Goal: Task Accomplishment & Management: Use online tool/utility

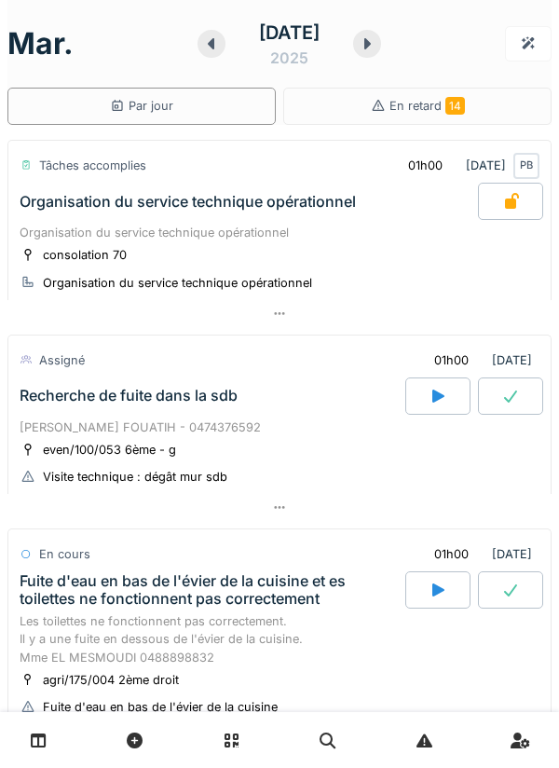
click at [451, 387] on div at bounding box center [437, 395] width 65 height 37
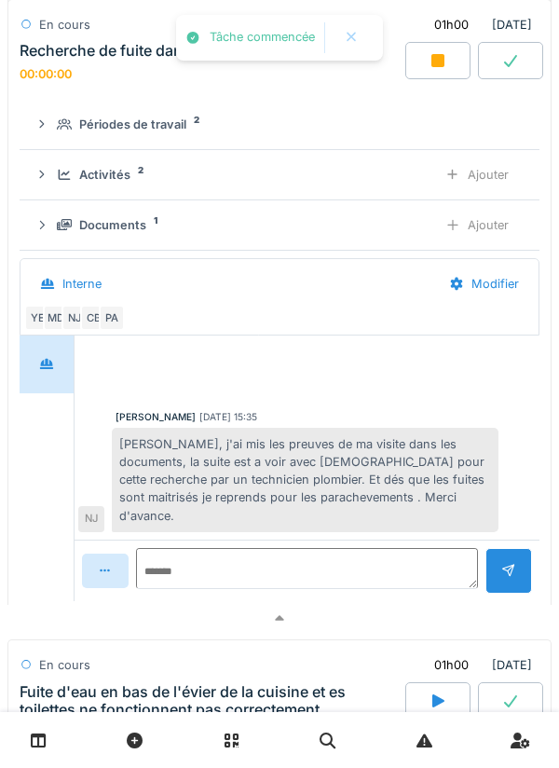
scroll to position [456, 0]
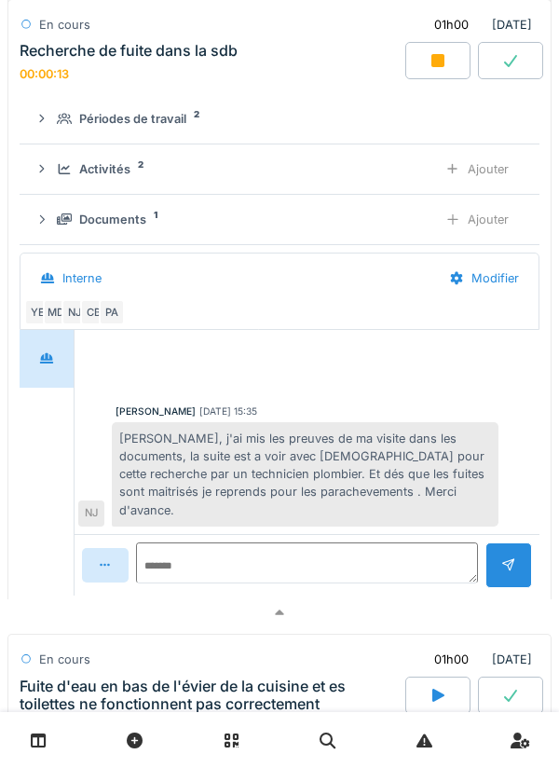
click at [84, 225] on div "Documents" at bounding box center [112, 220] width 67 height 18
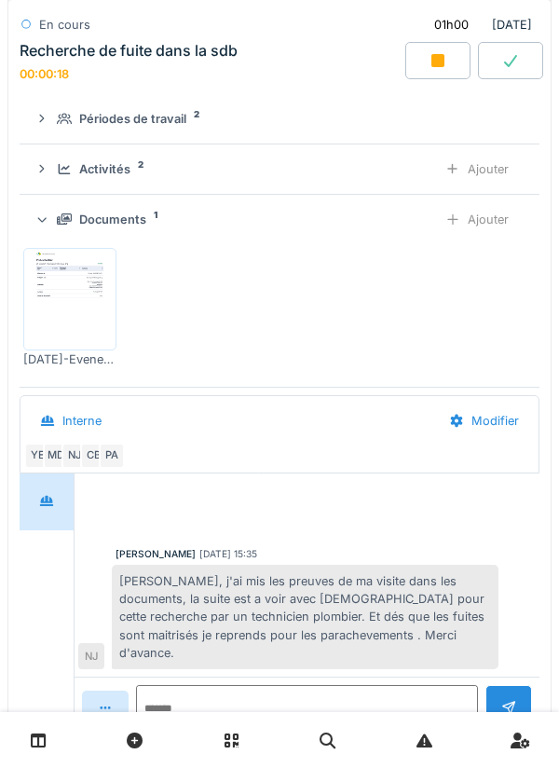
click at [92, 181] on div "Activités 2 Ajouter" at bounding box center [279, 169] width 490 height 34
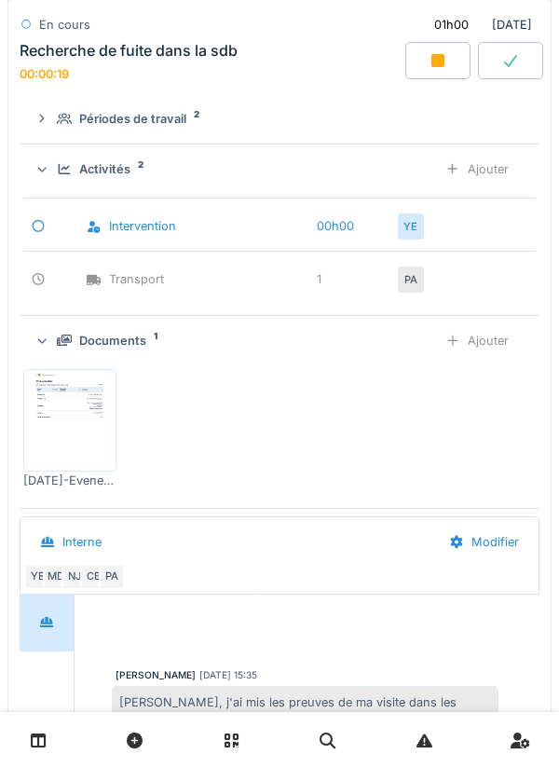
click at [69, 174] on icon at bounding box center [65, 169] width 12 height 10
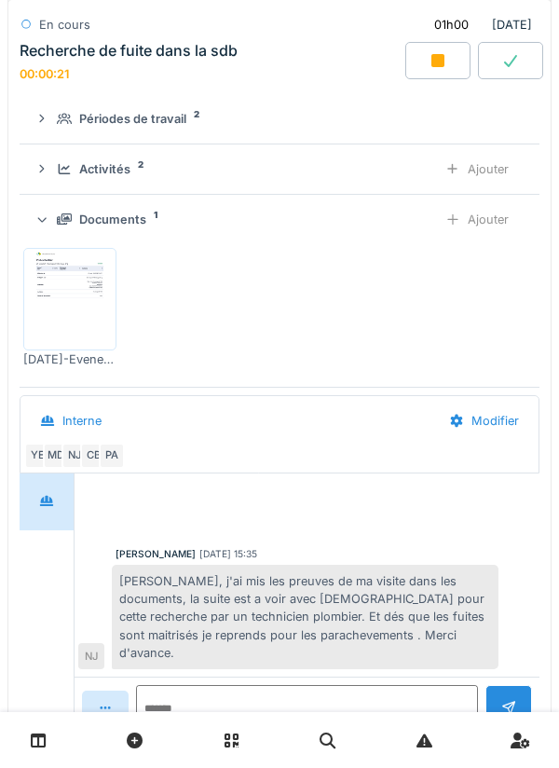
click at [96, 215] on div "Documents" at bounding box center [112, 220] width 67 height 18
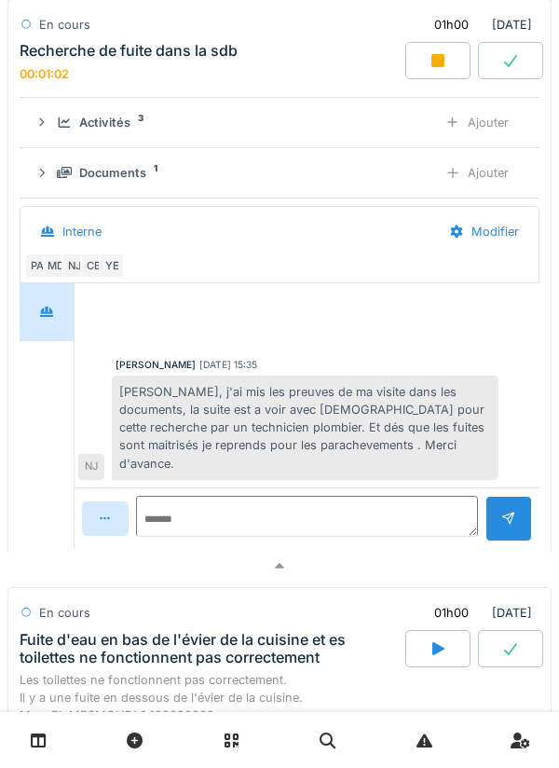
scroll to position [515, 0]
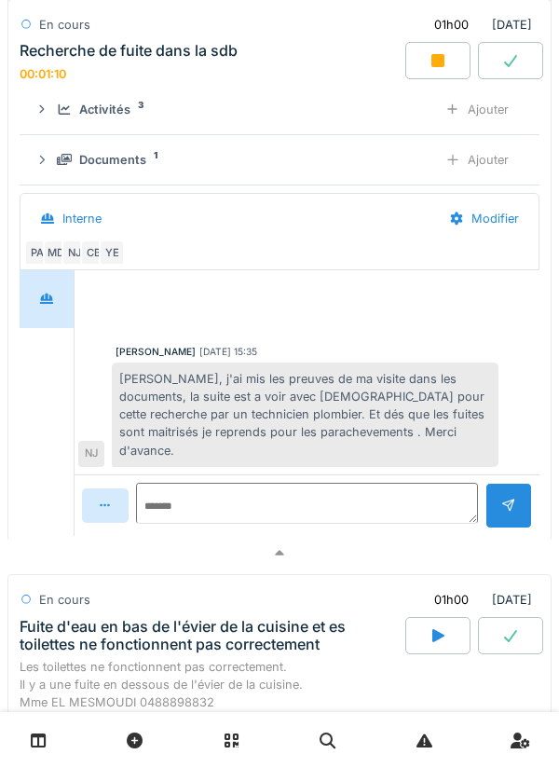
click at [463, 540] on div at bounding box center [279, 553] width 544 height 27
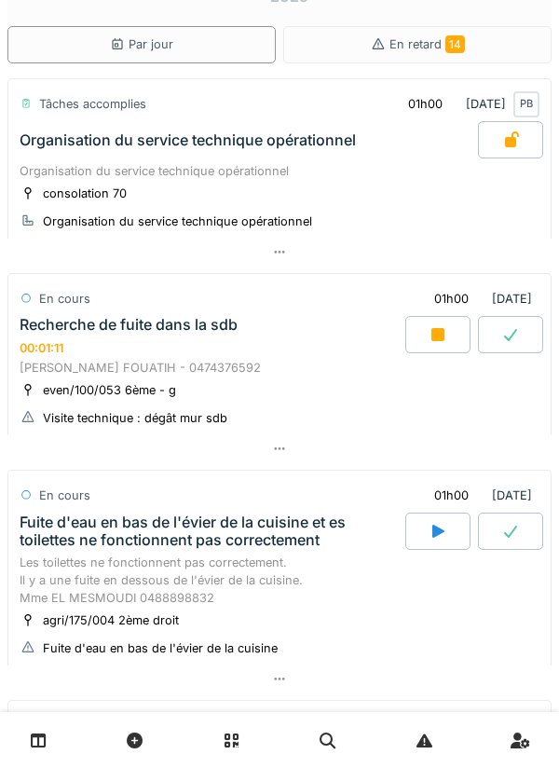
scroll to position [0, 0]
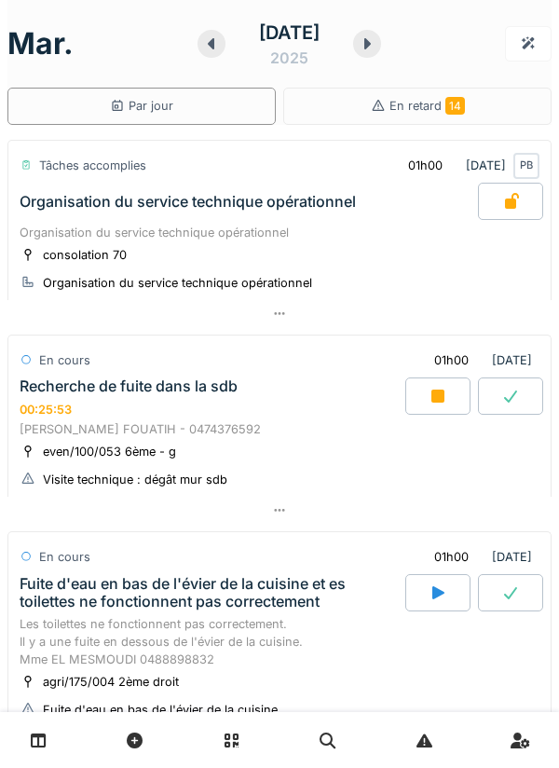
click at [455, 386] on div at bounding box center [437, 395] width 65 height 37
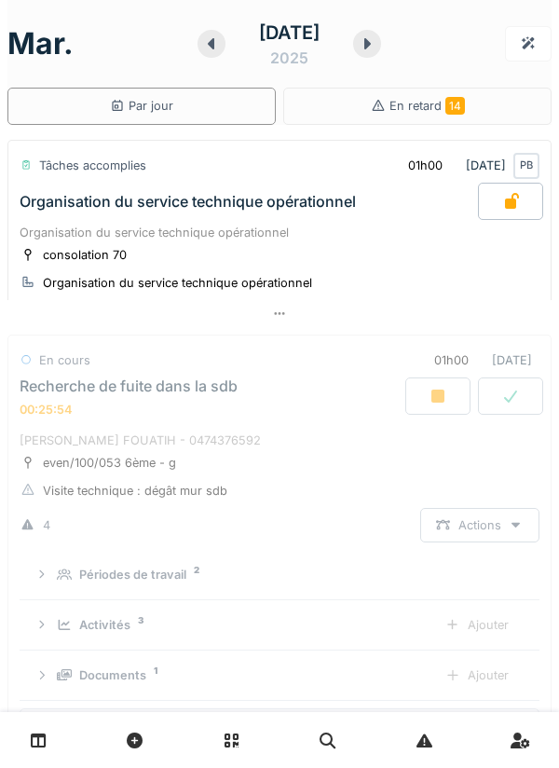
scroll to position [260, 0]
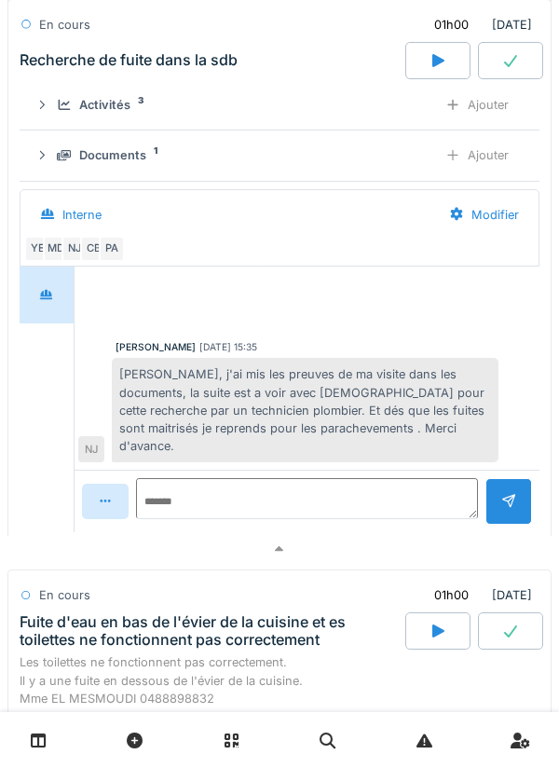
click at [431, 536] on div at bounding box center [279, 549] width 544 height 27
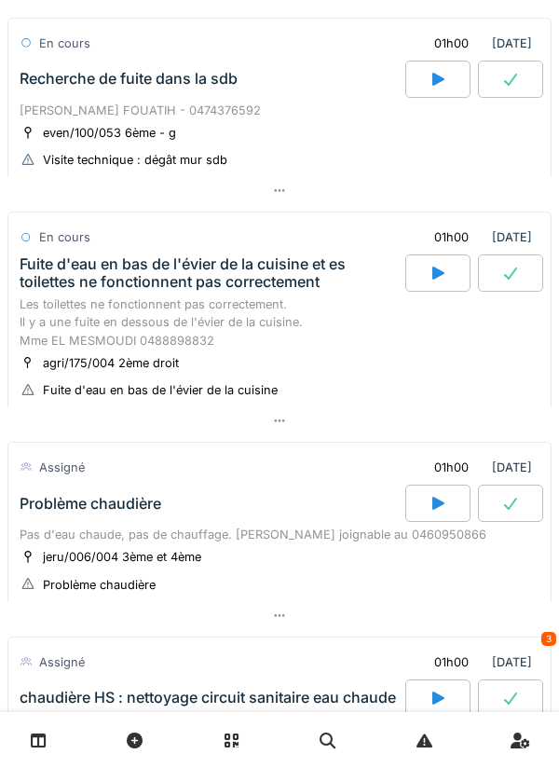
scroll to position [319, 0]
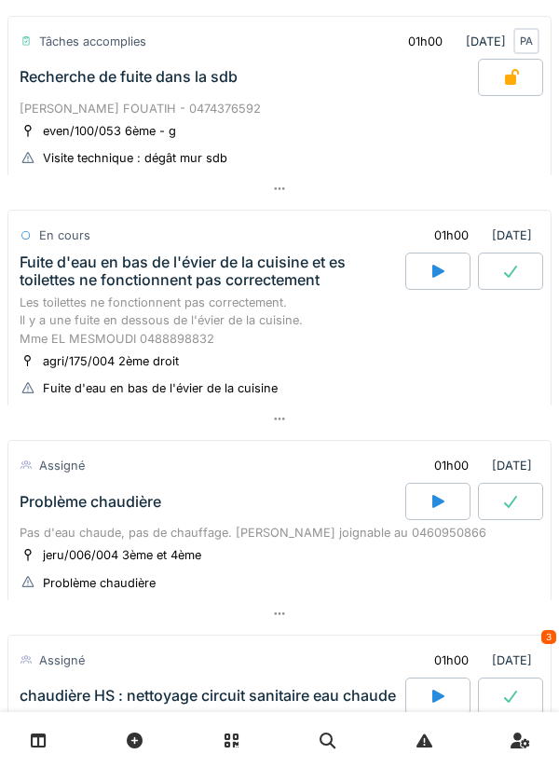
click at [419, 285] on div at bounding box center [437, 271] width 65 height 37
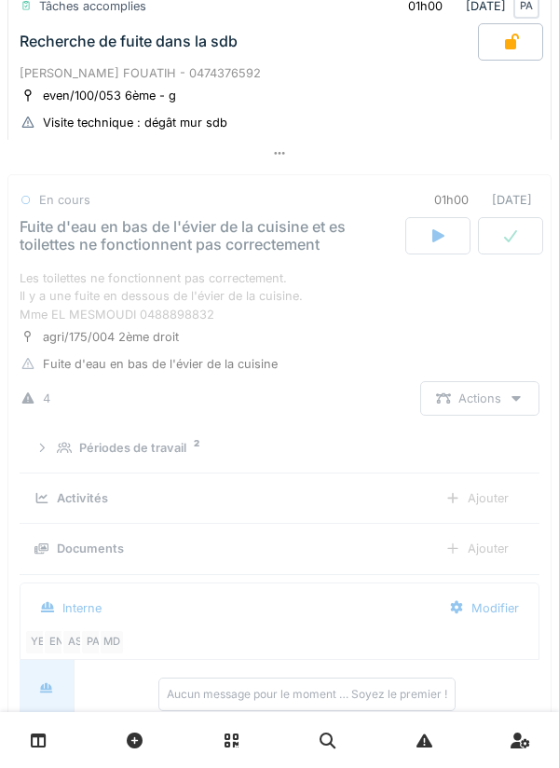
scroll to position [456, 0]
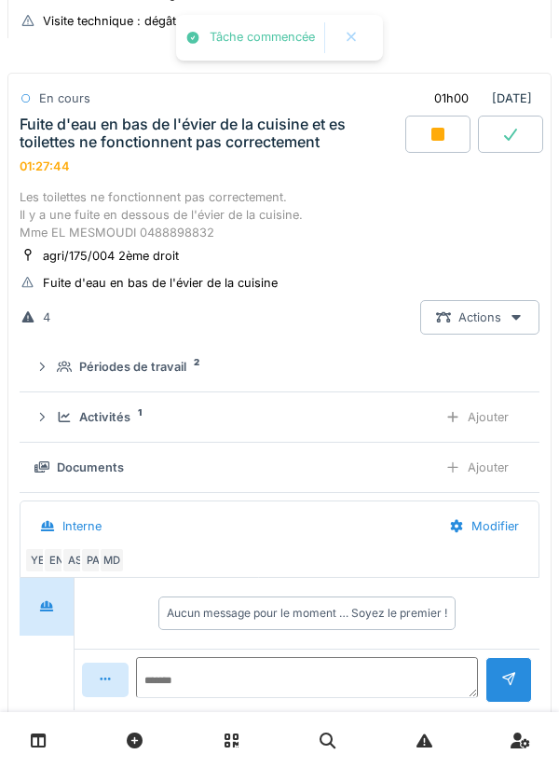
click at [457, 426] on div at bounding box center [452, 417] width 15 height 18
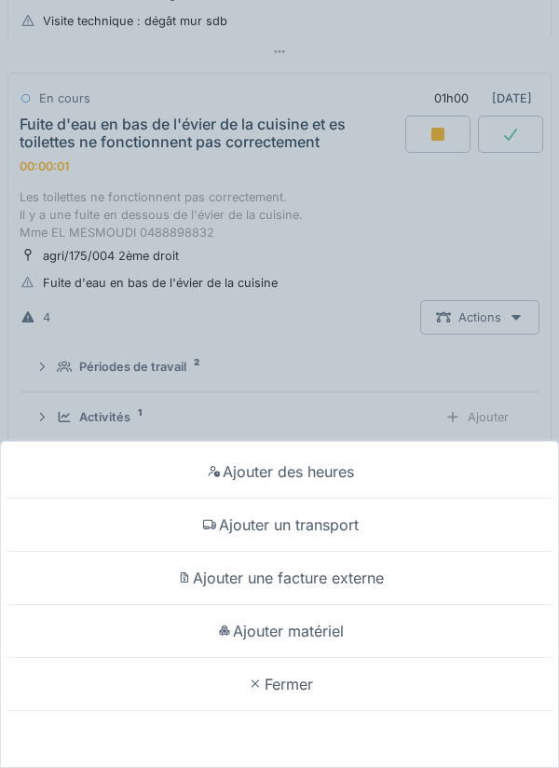
click at [327, 535] on div "Ajouter un transport" at bounding box center [280, 525] width 550 height 53
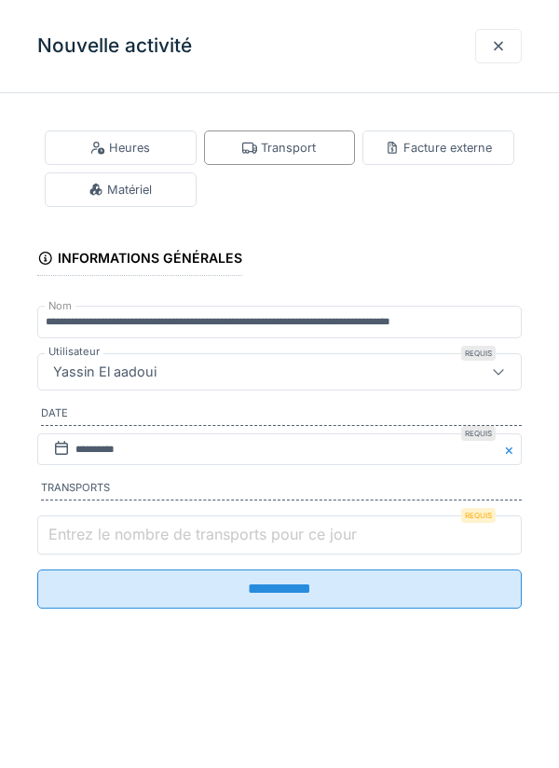
click at [462, 532] on input "Entrez le nombre de transports pour ce jour" at bounding box center [279, 534] width 485 height 39
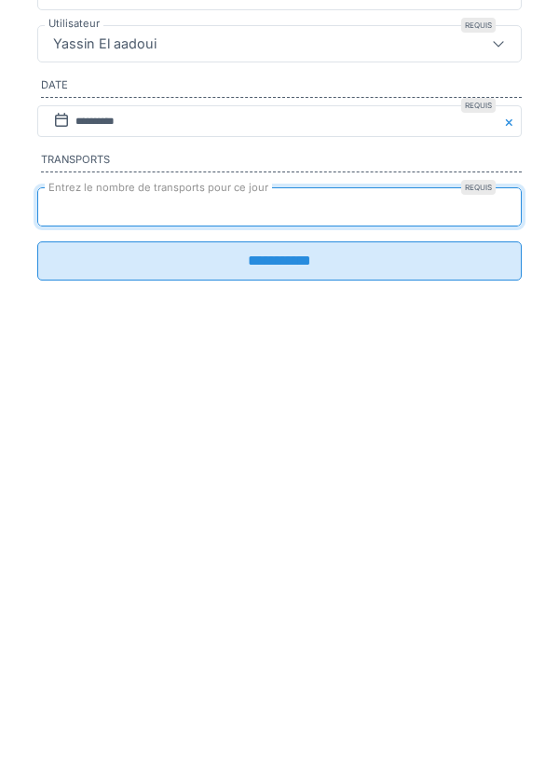
type input "*"
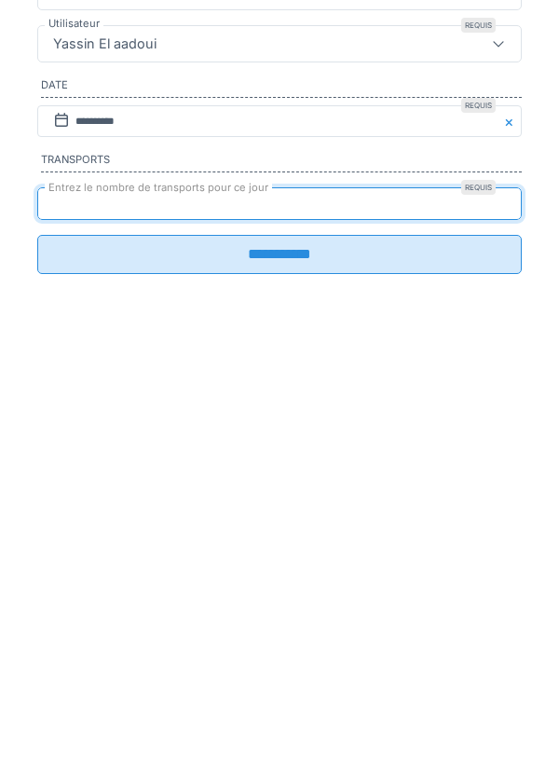
click at [471, 591] on input "**********" at bounding box center [279, 582] width 485 height 39
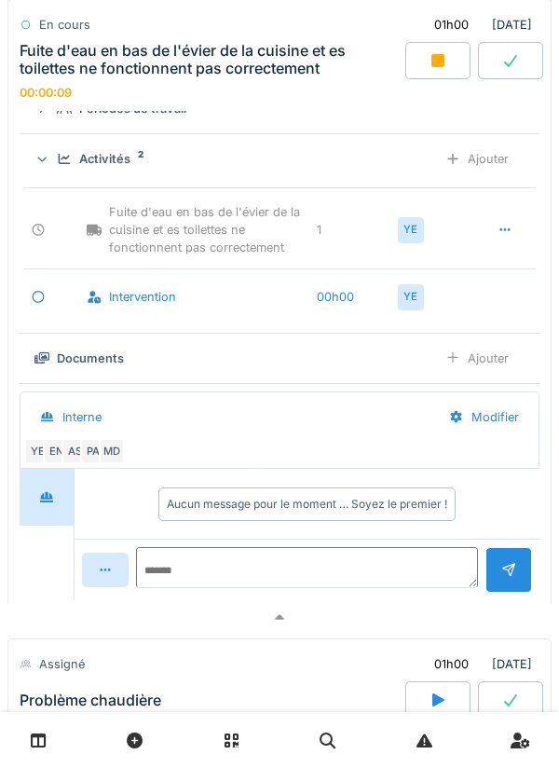
scroll to position [716, 0]
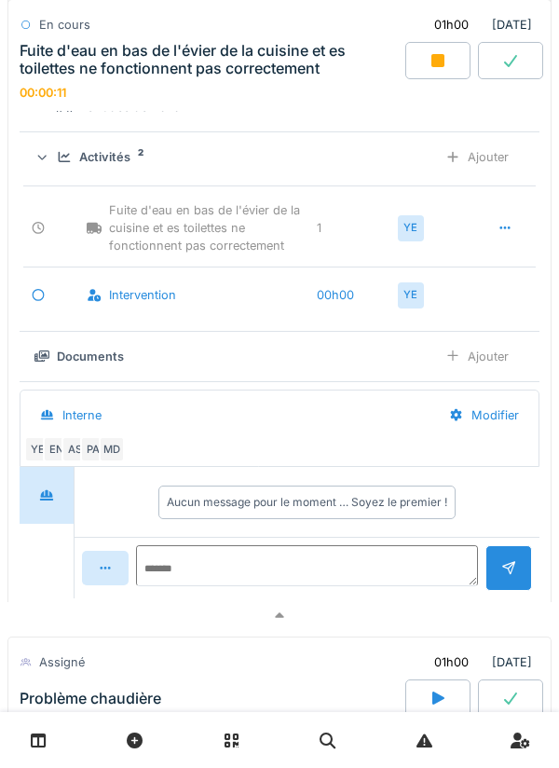
click at [113, 455] on div "MD" at bounding box center [112, 449] width 26 height 26
click at [71, 458] on div "AS" at bounding box center [74, 449] width 26 height 26
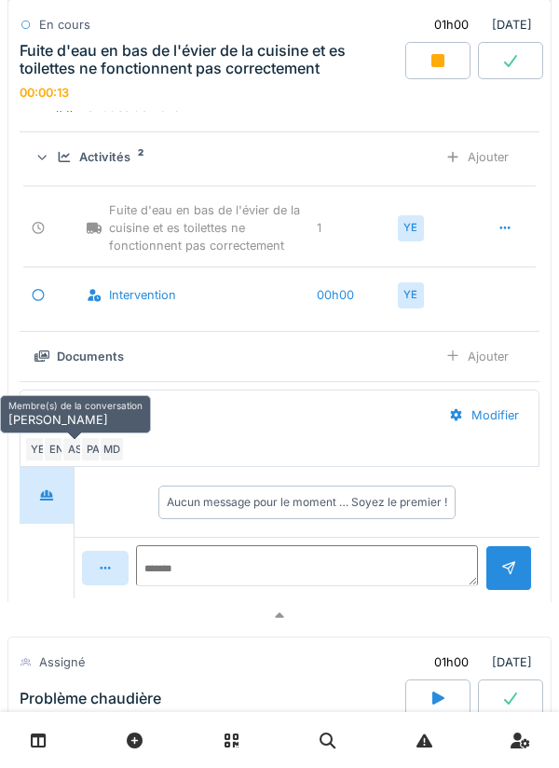
click at [86, 458] on div "PA" at bounding box center [93, 449] width 26 height 26
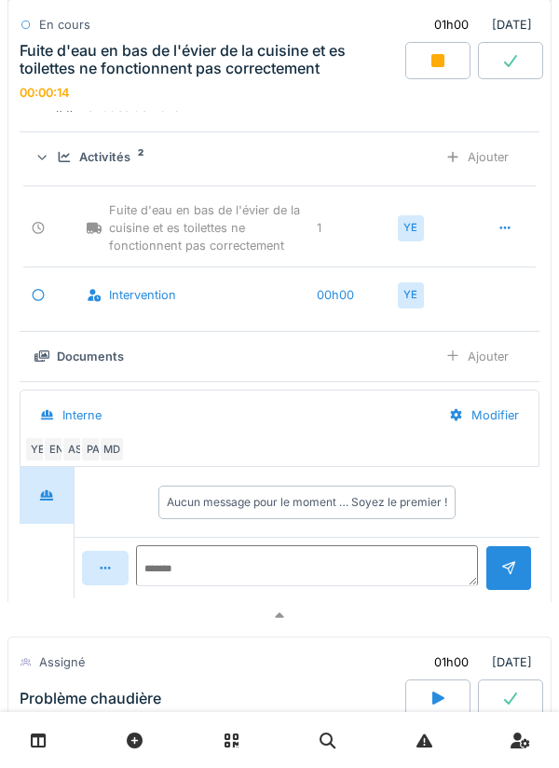
click at [56, 461] on div "EN" at bounding box center [56, 449] width 26 height 26
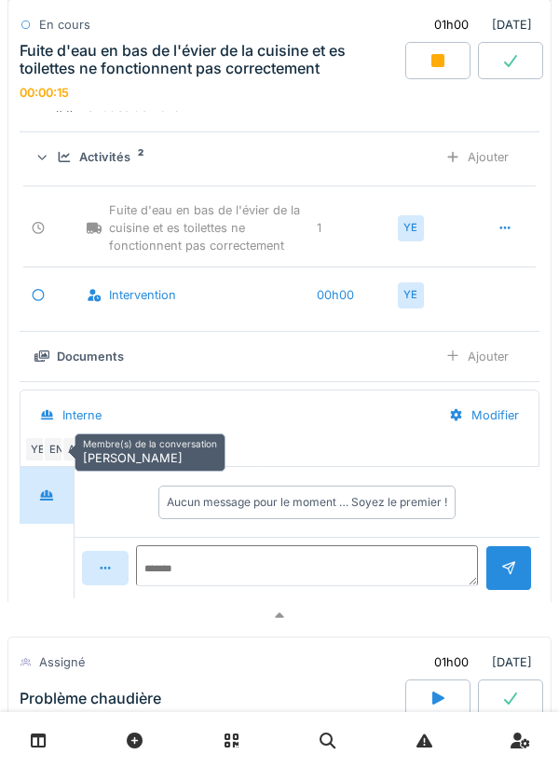
click at [25, 454] on div "YE" at bounding box center [37, 449] width 26 height 26
click at [476, 615] on div at bounding box center [279, 615] width 544 height 27
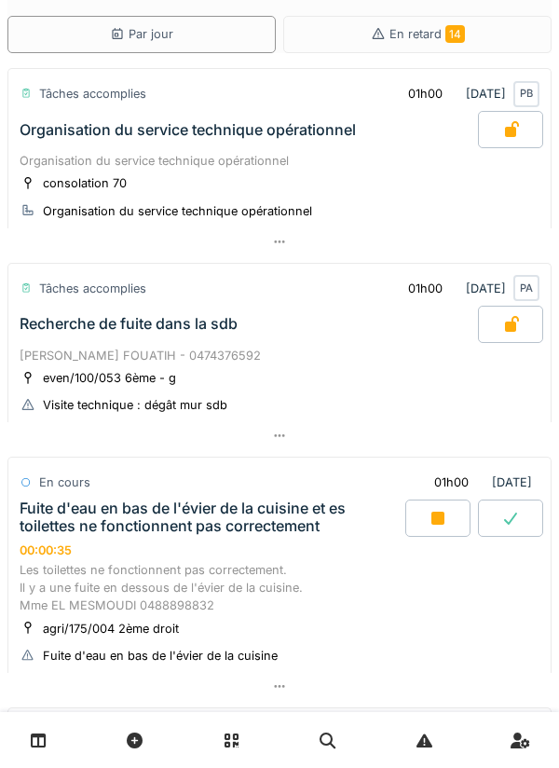
scroll to position [64, 0]
